Goal: Information Seeking & Learning: Learn about a topic

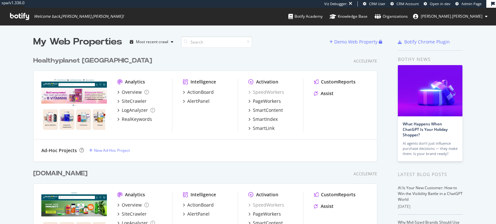
scroll to position [220, 486]
click at [79, 59] on div "Healthyplanet [GEOGRAPHIC_DATA]" at bounding box center [92, 60] width 119 height 9
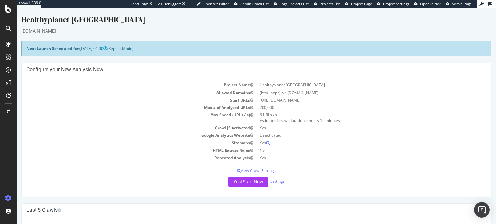
scroll to position [32, 0]
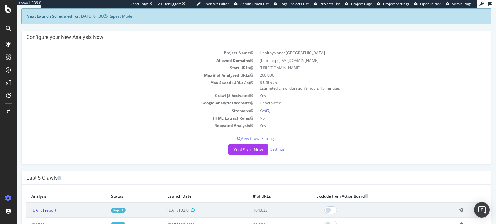
click at [56, 209] on link "[DATE] report" at bounding box center [43, 210] width 25 height 5
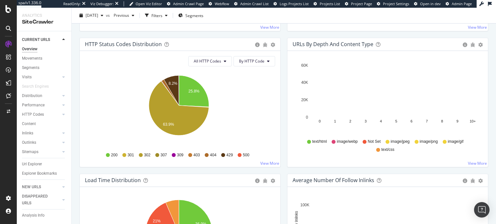
scroll to position [337, 0]
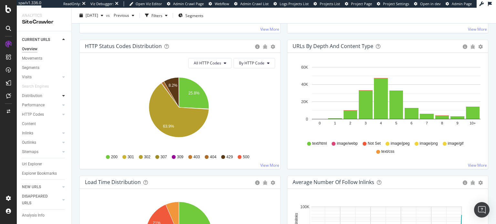
click at [65, 98] on icon at bounding box center [63, 96] width 3 height 4
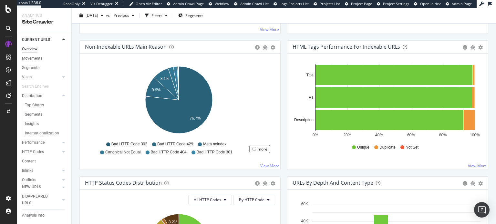
scroll to position [176, 0]
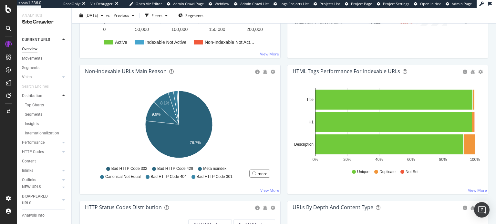
click at [62, 95] on icon at bounding box center [63, 96] width 3 height 4
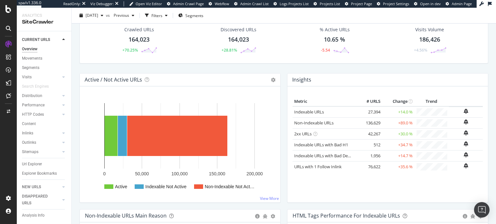
scroll to position [0, 0]
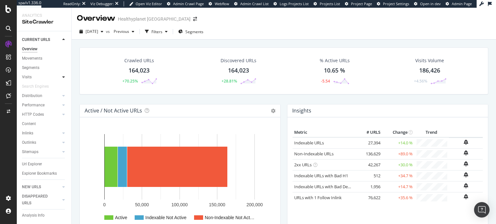
click at [65, 76] on icon at bounding box center [63, 77] width 3 height 4
click at [61, 76] on div at bounding box center [63, 77] width 6 height 6
click at [63, 97] on icon at bounding box center [63, 96] width 3 height 4
click at [62, 97] on icon at bounding box center [63, 96] width 3 height 4
click at [64, 106] on icon at bounding box center [63, 105] width 3 height 4
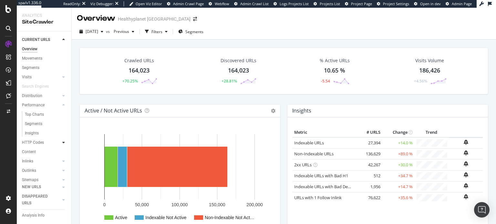
click at [62, 143] on icon at bounding box center [63, 143] width 3 height 4
click at [61, 113] on div at bounding box center [63, 114] width 6 height 6
click at [30, 164] on div "Url Explorer" at bounding box center [32, 164] width 20 height 7
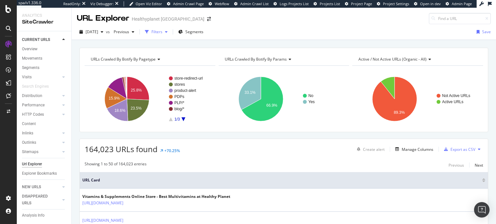
click at [166, 37] on button "Filters" at bounding box center [156, 32] width 28 height 10
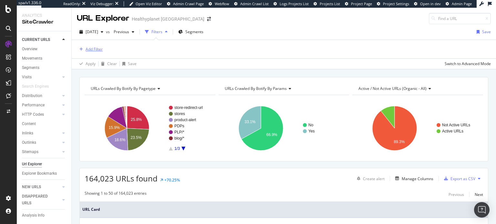
click at [98, 47] on div "Add Filter" at bounding box center [94, 48] width 17 height 5
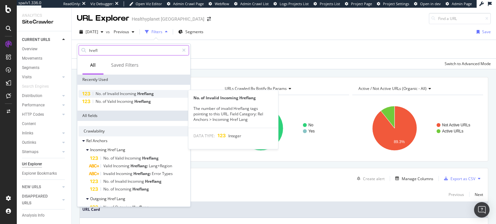
type input "hrefl"
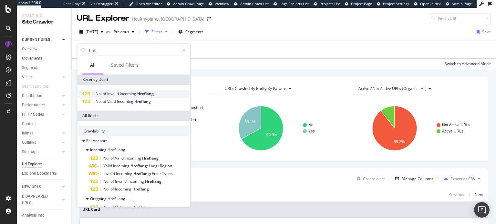
click at [144, 96] on span "Hreflang" at bounding box center [145, 93] width 16 height 5
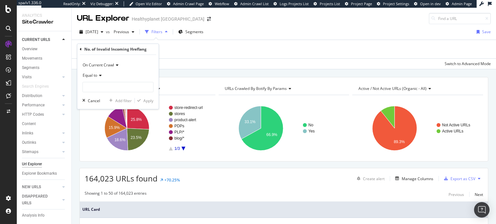
click at [101, 77] on icon at bounding box center [99, 76] width 5 height 4
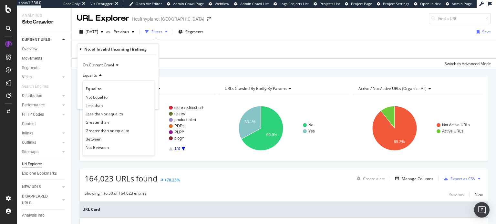
click at [105, 75] on div "Equal to" at bounding box center [117, 75] width 71 height 10
